Goal: Task Accomplishment & Management: Manage account settings

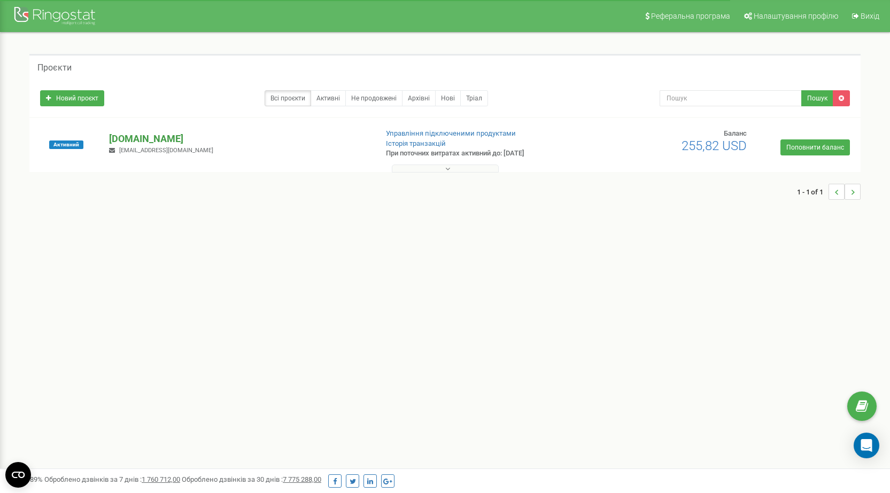
click at [146, 141] on p "[DOMAIN_NAME]" at bounding box center [238, 139] width 259 height 14
click at [866, 438] on div "Open Intercom Messenger" at bounding box center [866, 446] width 28 height 28
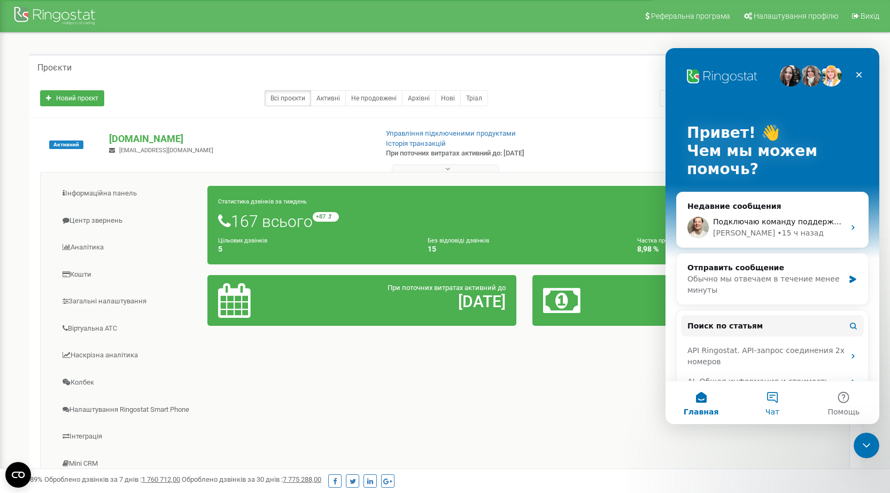
click at [766, 388] on button "Чат" at bounding box center [771, 403] width 71 height 43
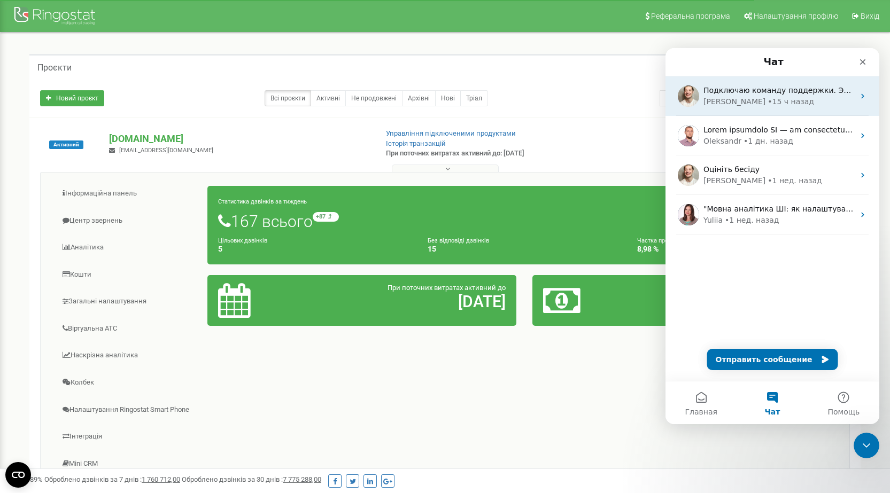
click at [724, 102] on div "[PERSON_NAME]" at bounding box center [734, 101] width 62 height 11
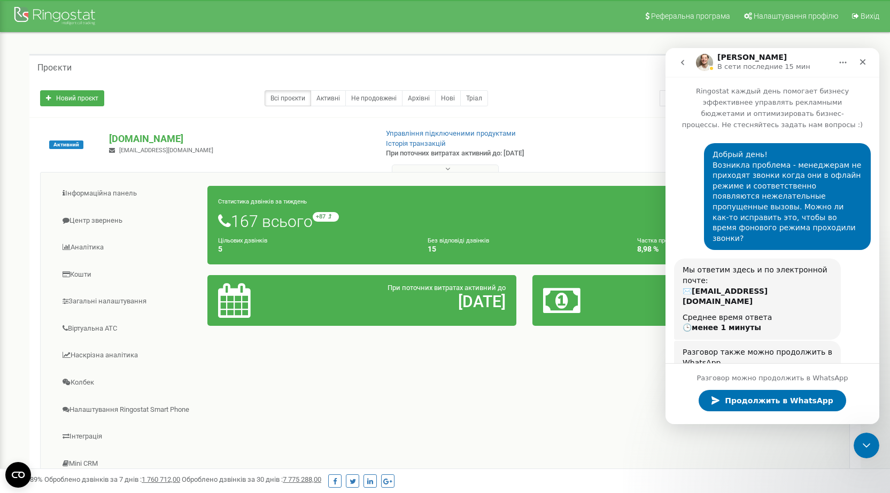
click at [88, 66] on div "Проєкти" at bounding box center [444, 67] width 831 height 26
click at [62, 73] on div "Проєкти" at bounding box center [444, 67] width 831 height 26
click at [218, 60] on div "Проєкти" at bounding box center [444, 67] width 831 height 26
click at [284, 103] on link "Всі проєкти" at bounding box center [288, 98] width 46 height 16
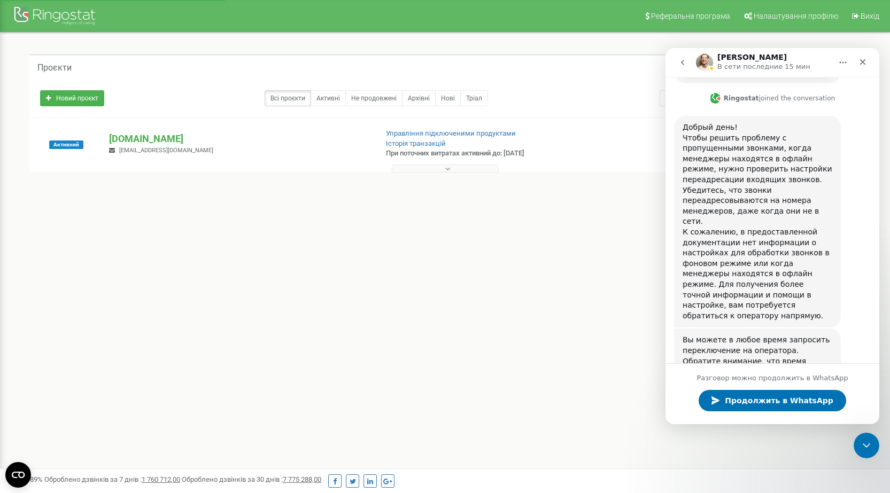
scroll to position [433, 0]
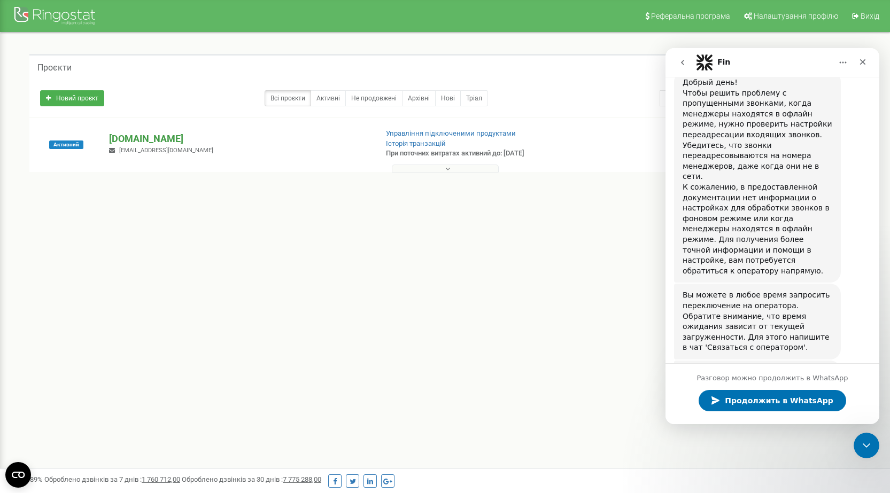
click at [135, 132] on p "[DOMAIN_NAME]" at bounding box center [238, 139] width 259 height 14
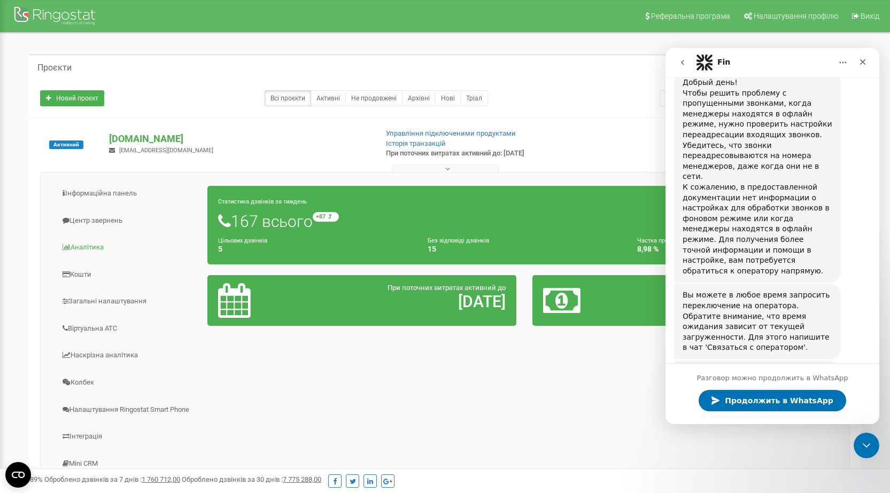
scroll to position [53, 0]
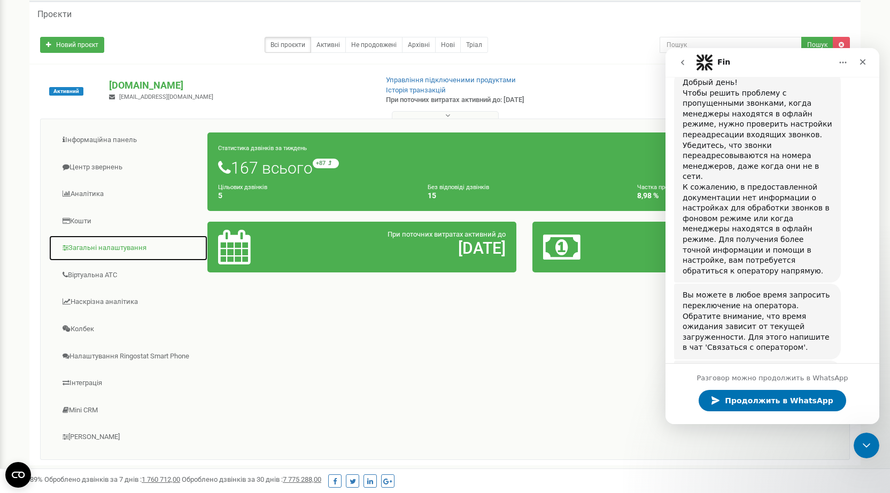
click at [115, 242] on link "Загальні налаштування" at bounding box center [128, 248] width 159 height 26
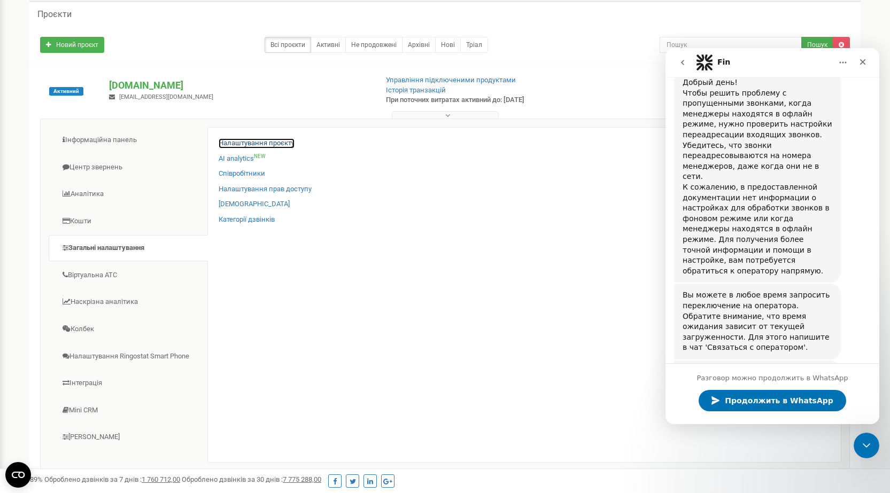
click at [259, 142] on link "Налаштування проєкту" at bounding box center [257, 143] width 76 height 10
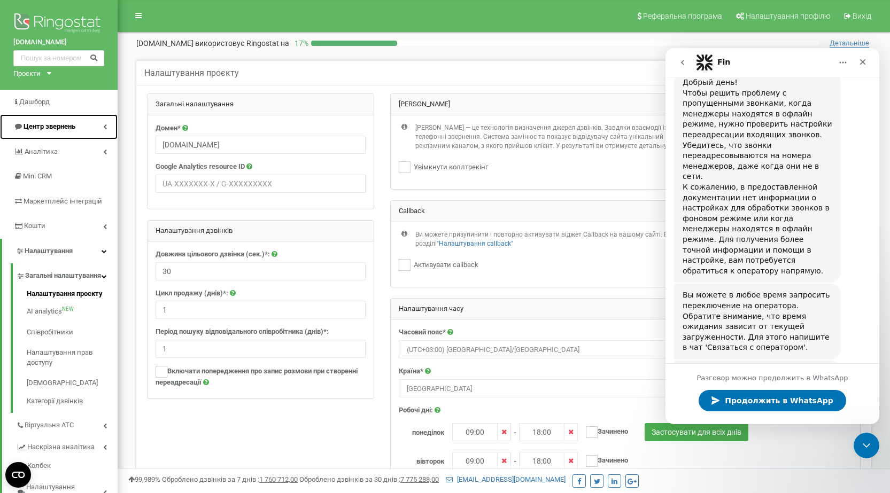
click at [106, 126] on icon at bounding box center [105, 126] width 4 height 5
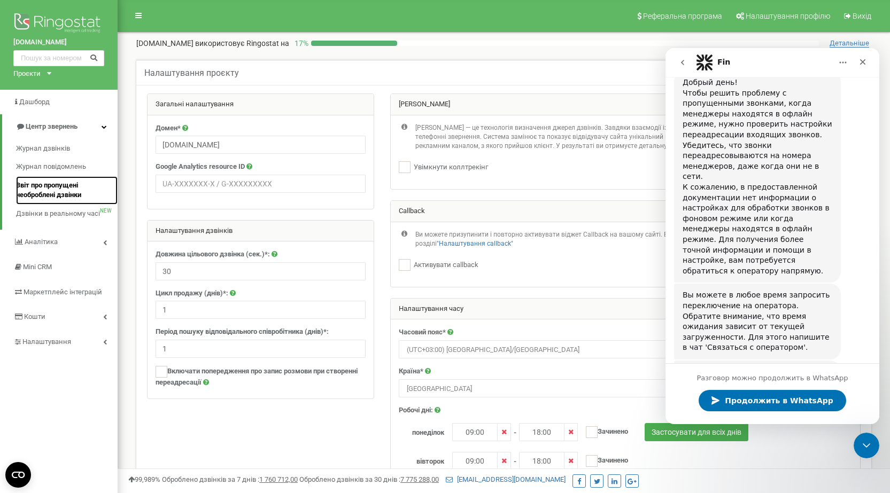
click at [63, 188] on span "Звіт про пропущені необроблені дзвінки" at bounding box center [64, 191] width 96 height 20
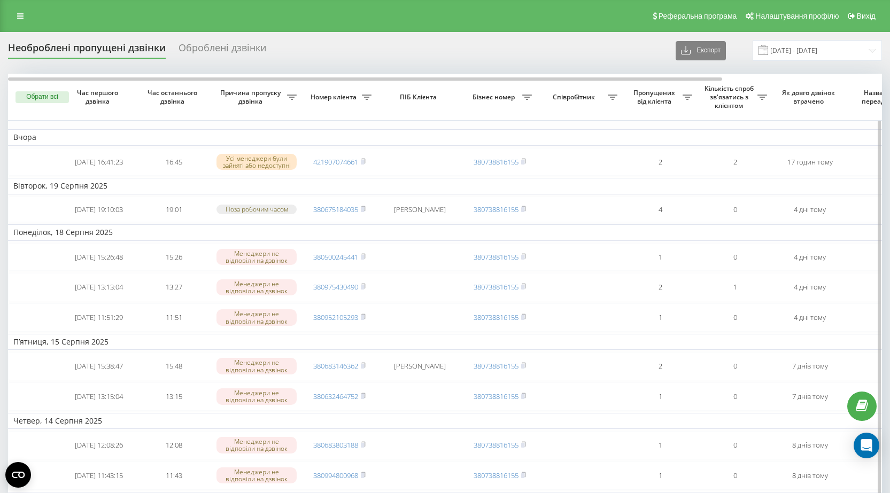
click at [869, 99] on span "Назва схеми переадресації" at bounding box center [884, 97] width 65 height 17
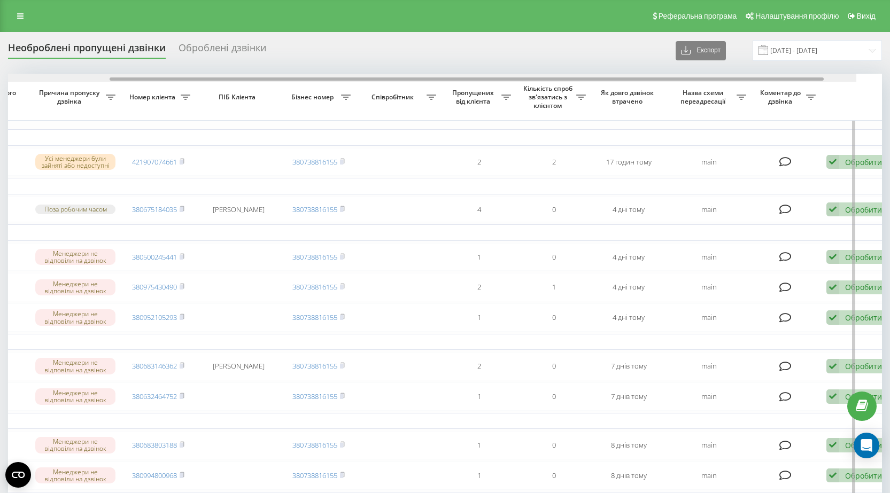
scroll to position [0, 195]
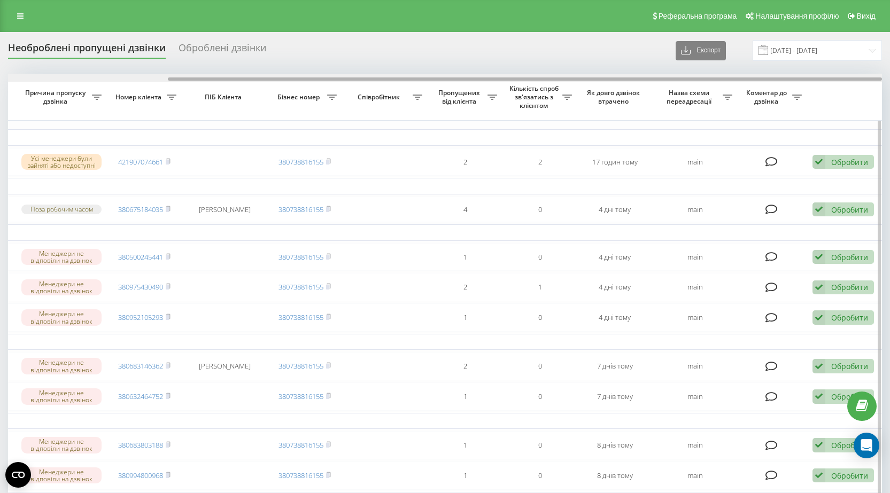
drag, startPoint x: 693, startPoint y: 80, endPoint x: 881, endPoint y: 81, distance: 188.1
click at [881, 81] on div at bounding box center [445, 78] width 874 height 8
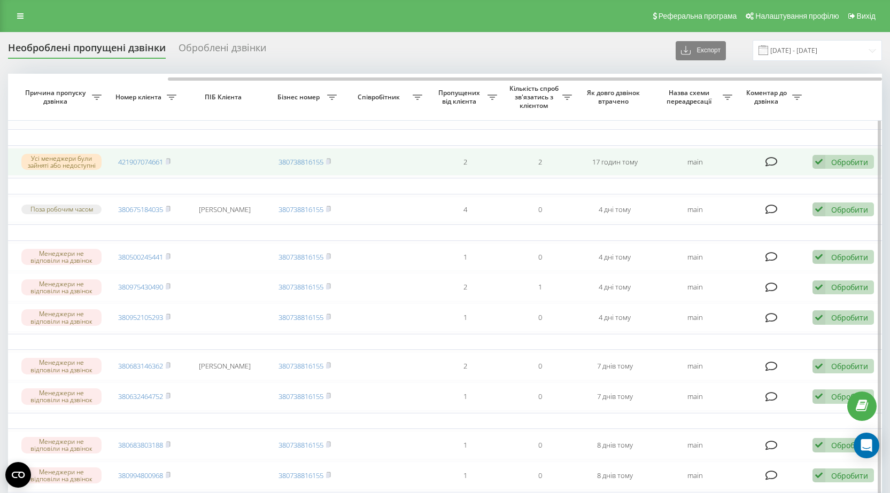
click at [697, 164] on td "main" at bounding box center [695, 162] width 86 height 28
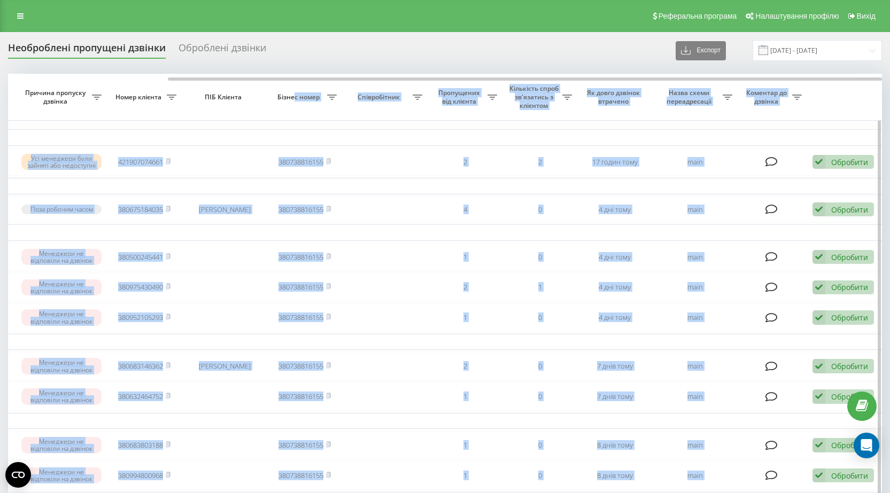
drag, startPoint x: 832, startPoint y: 76, endPoint x: 295, endPoint y: 97, distance: 536.9
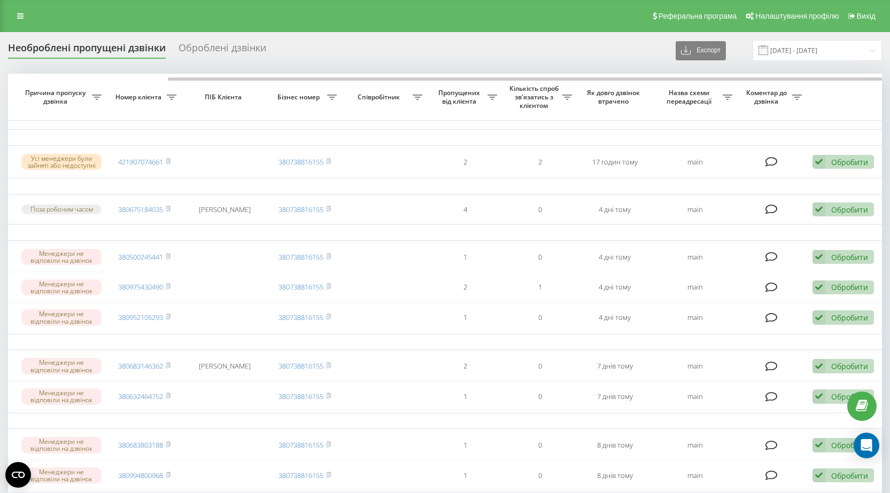
click at [306, 48] on div "Необроблені пропущені дзвінки Оброблені дзвінки Експорт .csv .xlsx 22.07.2025 -…" at bounding box center [445, 50] width 874 height 21
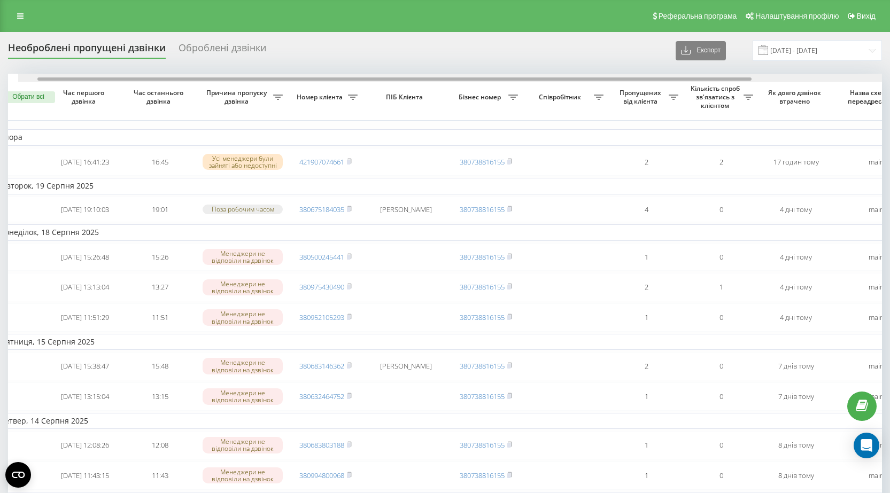
scroll to position [0, 0]
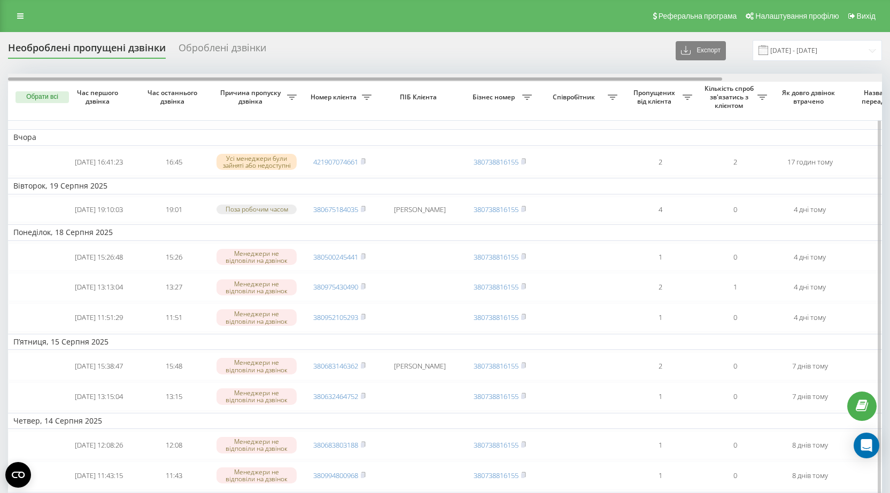
drag, startPoint x: 338, startPoint y: 79, endPoint x: 41, endPoint y: 93, distance: 296.9
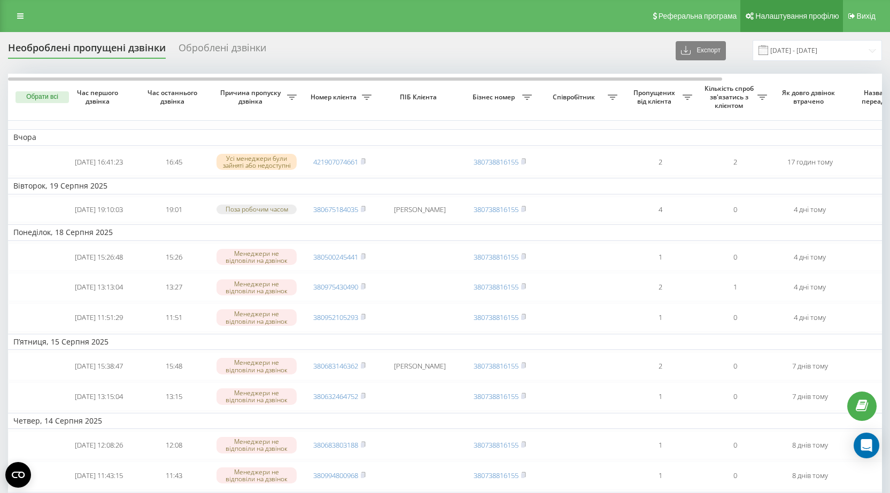
click at [760, 26] on link "Налаштування профілю" at bounding box center [791, 16] width 102 height 32
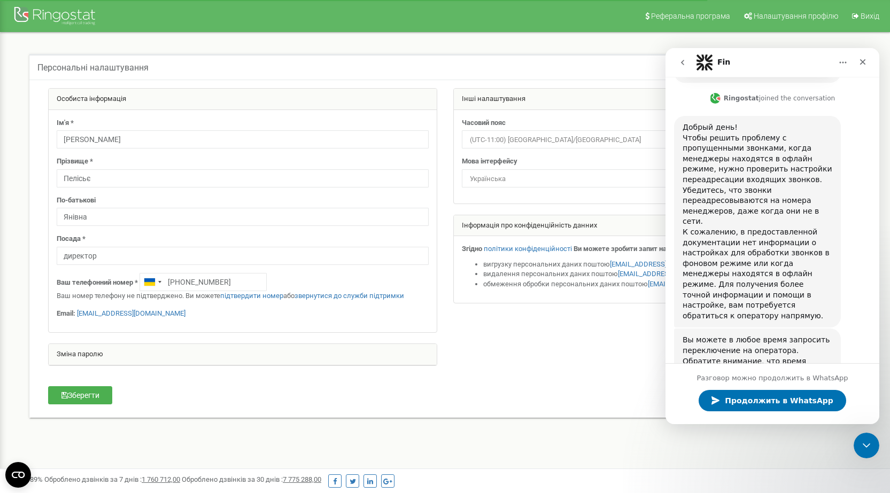
scroll to position [433, 0]
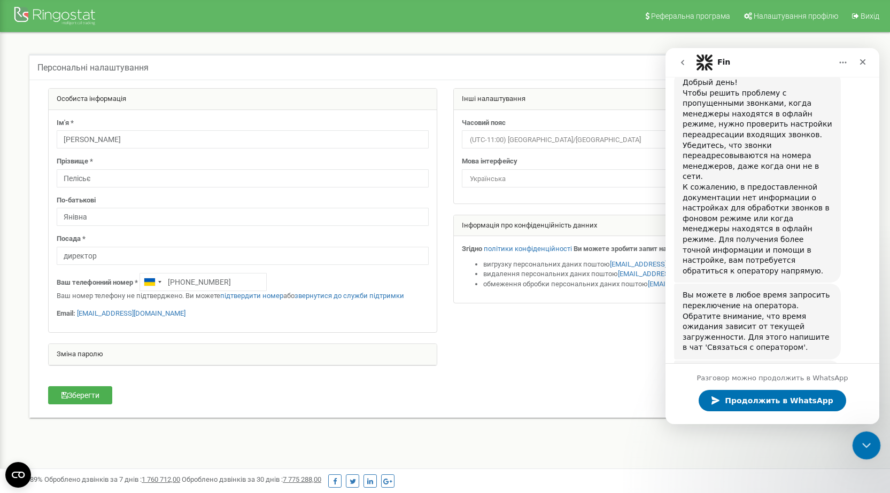
click at [863, 440] on icon "Закрыть службу сообщений Intercom" at bounding box center [864, 444] width 13 height 13
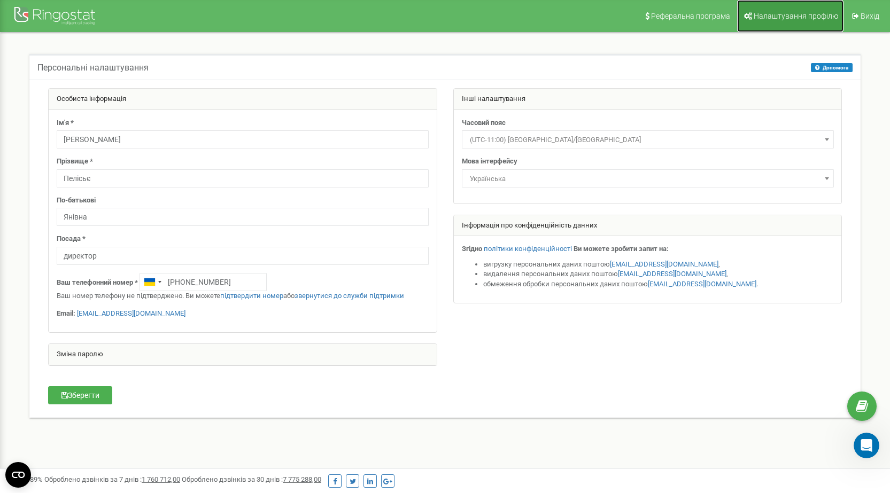
click at [755, 9] on link "Налаштування профілю" at bounding box center [790, 16] width 106 height 32
click at [186, 48] on div "Персональні налаштування Допомога Допомога На цій сторінці ви можете відредагув…" at bounding box center [445, 243] width 874 height 420
click at [868, 13] on span "Вихід" at bounding box center [869, 16] width 19 height 9
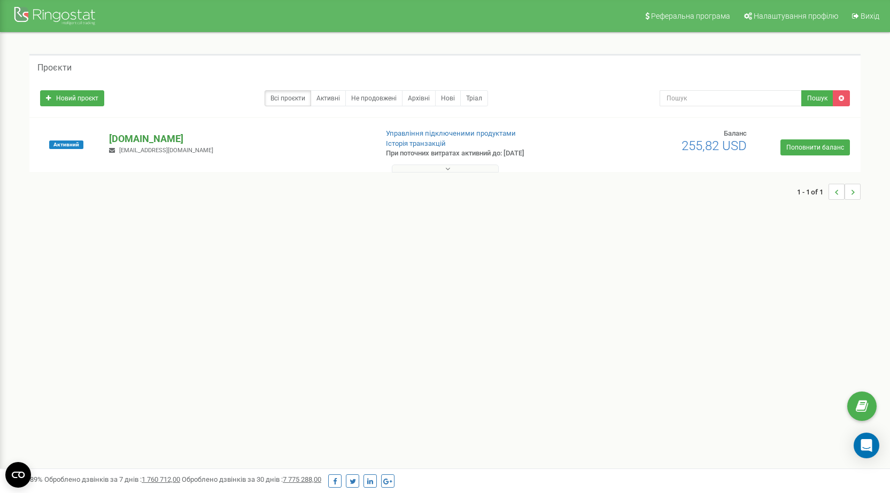
click at [122, 136] on p "[DOMAIN_NAME]" at bounding box center [238, 139] width 259 height 14
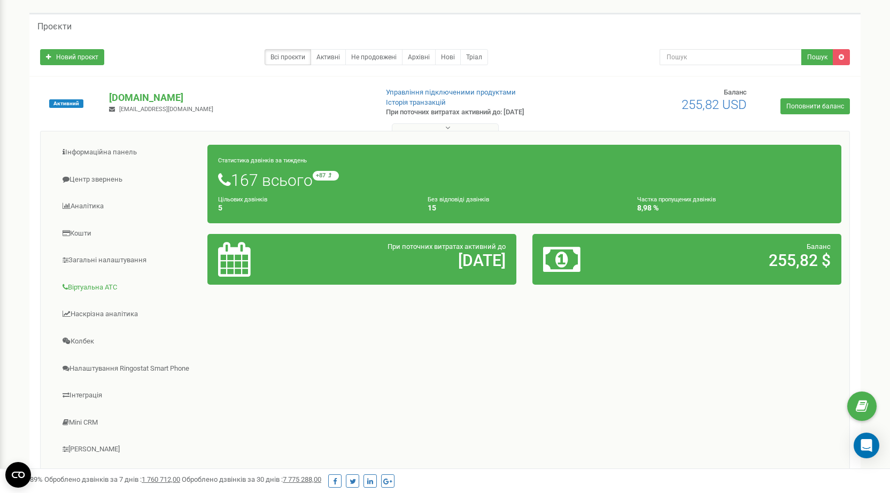
scroll to position [148, 0]
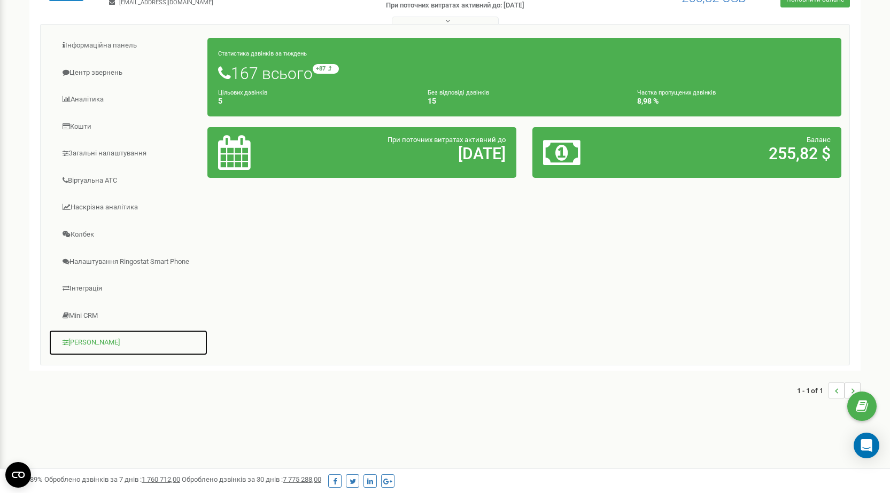
click at [102, 340] on link "[PERSON_NAME]" at bounding box center [128, 343] width 159 height 26
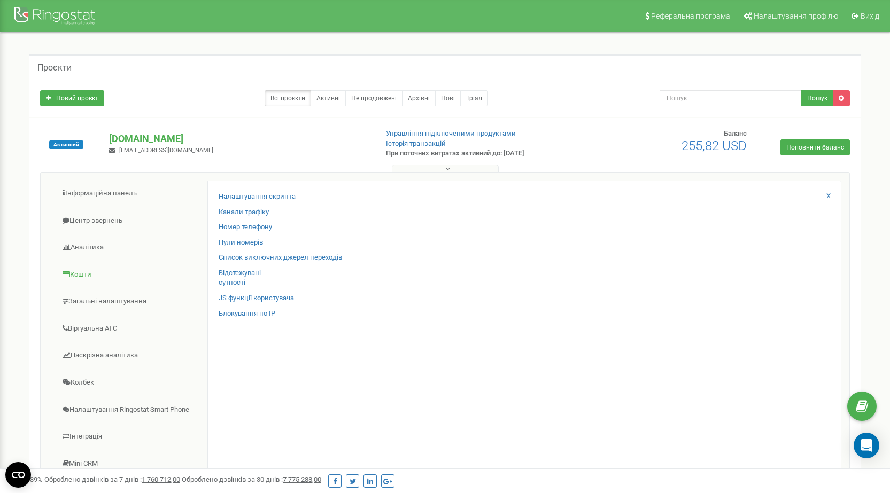
scroll to position [107, 0]
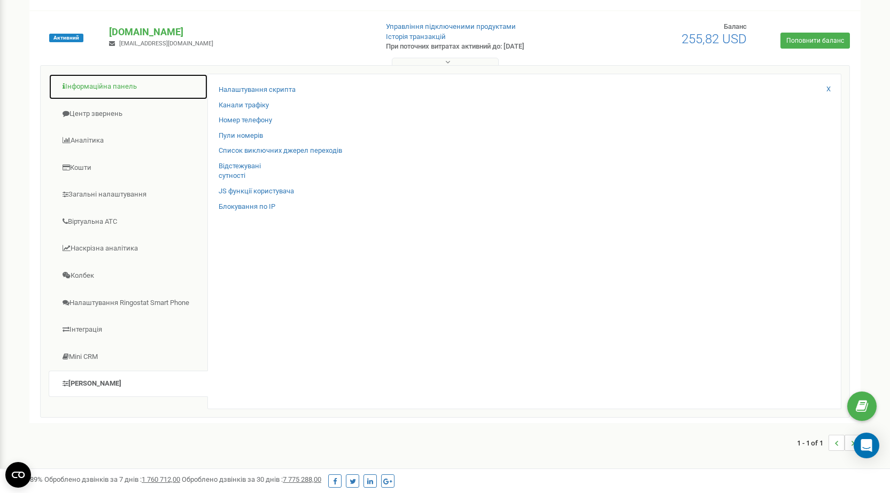
click at [112, 88] on link "Інформаційна панель" at bounding box center [128, 87] width 159 height 26
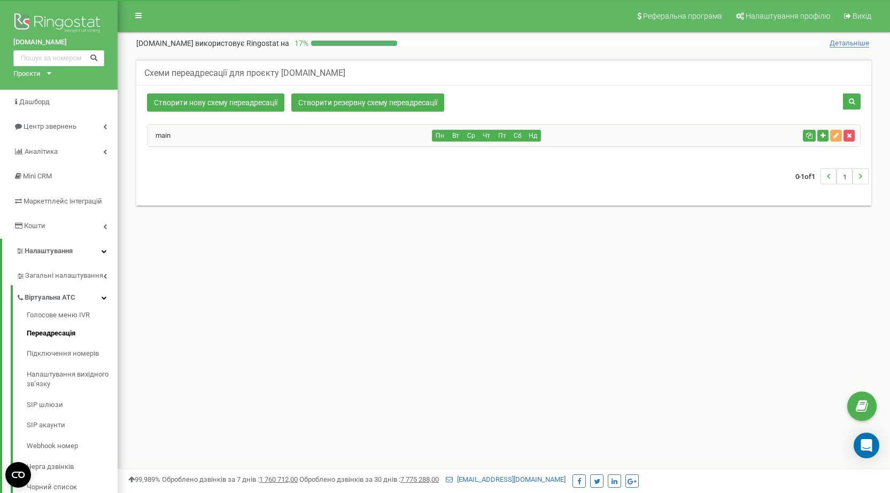
click at [386, 143] on div "main" at bounding box center [289, 135] width 285 height 21
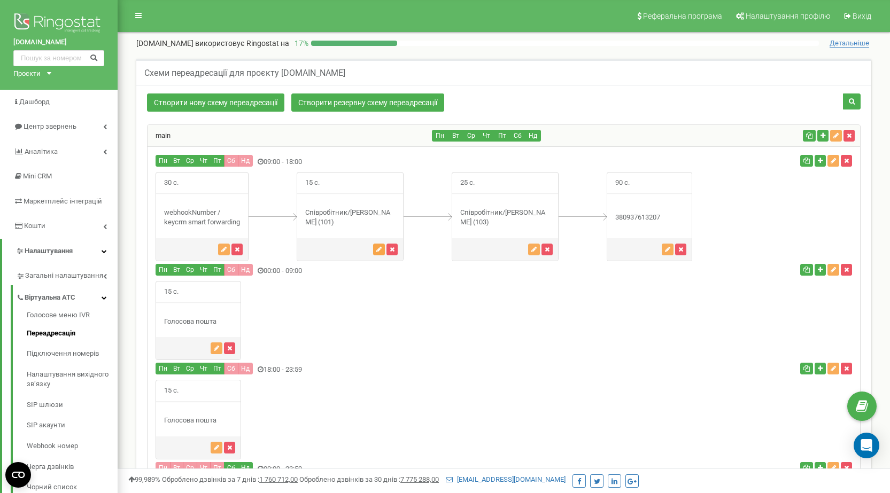
click at [381, 255] on button "button" at bounding box center [379, 250] width 12 height 12
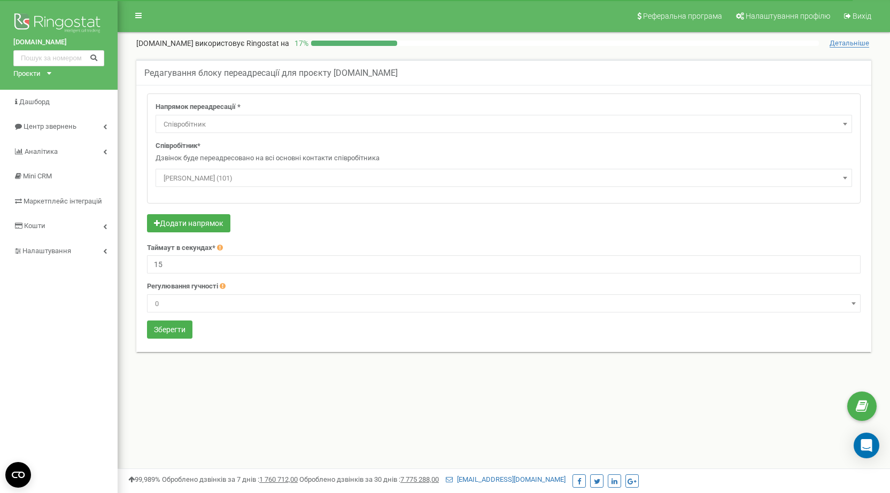
select select "Employee"
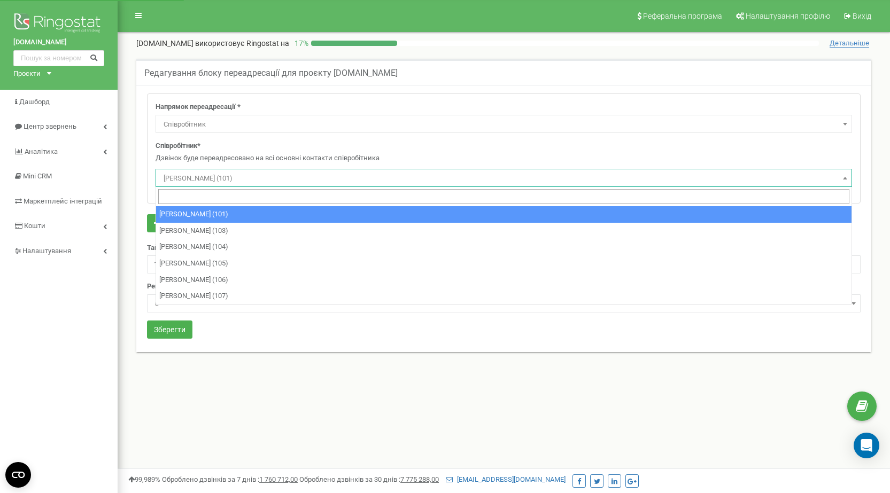
click at [245, 177] on span "[PERSON_NAME] (101)" at bounding box center [503, 178] width 689 height 15
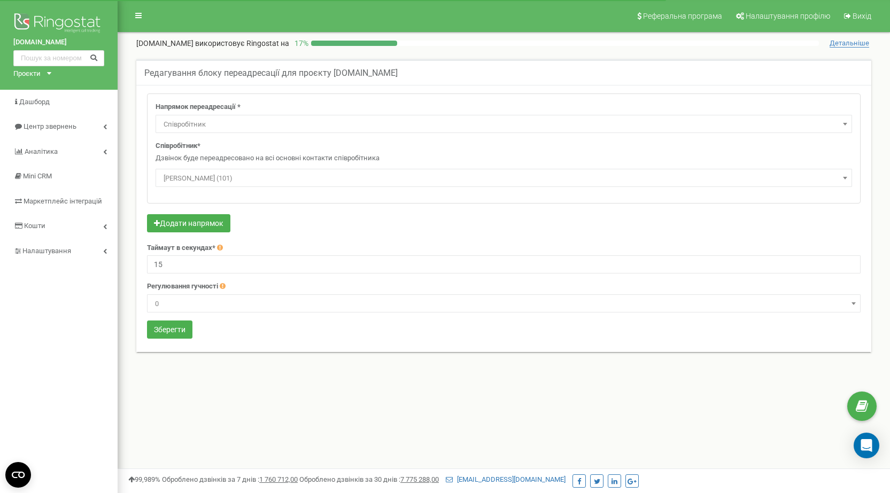
select select "Employee"
click at [230, 177] on span "[PERSON_NAME] (101)" at bounding box center [503, 178] width 689 height 15
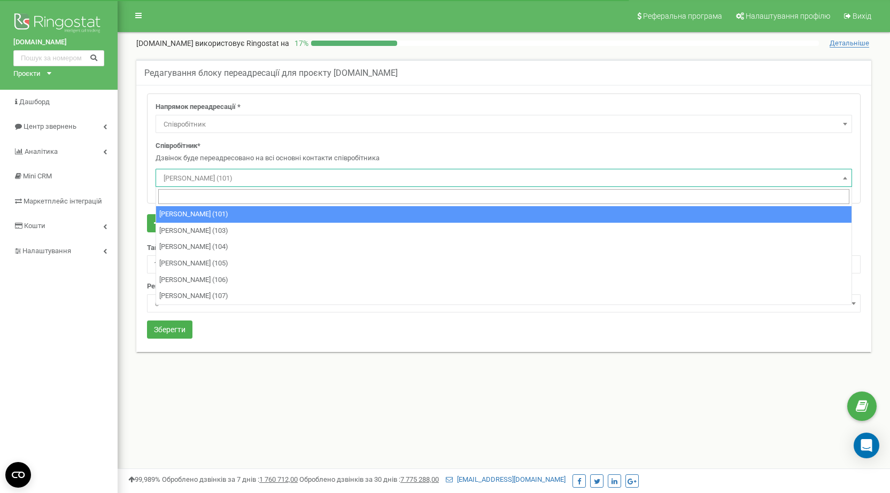
click at [288, 174] on span "[PERSON_NAME] (101)" at bounding box center [503, 178] width 689 height 15
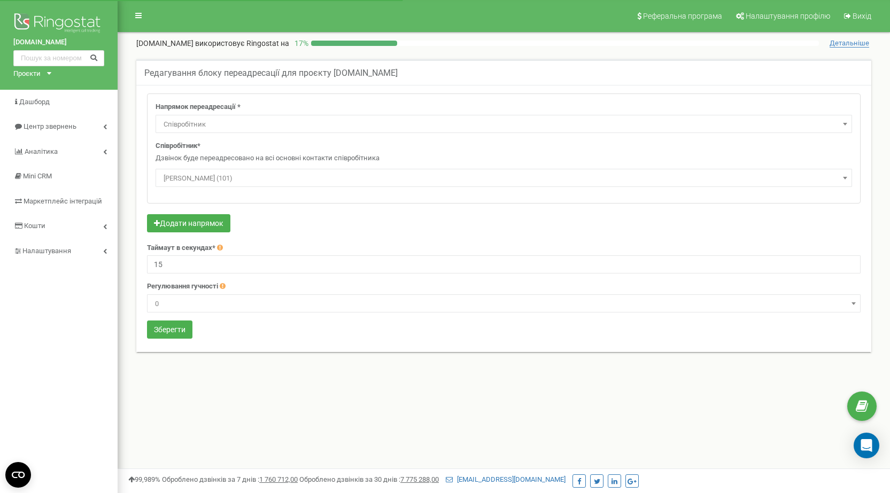
select select "Employee"
click at [268, 175] on span "[PERSON_NAME] (101)" at bounding box center [503, 178] width 689 height 15
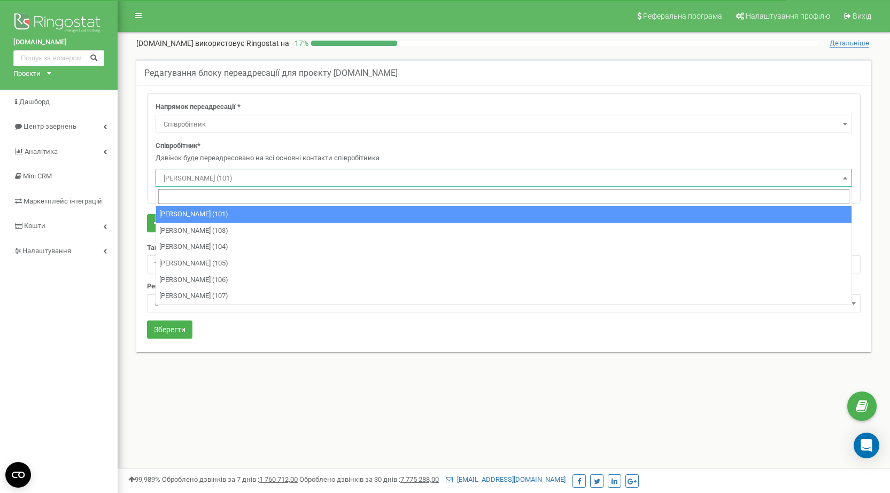
click at [185, 175] on span "[PERSON_NAME] (101)" at bounding box center [503, 178] width 689 height 15
click at [250, 184] on span "[PERSON_NAME] (101)" at bounding box center [503, 178] width 689 height 15
